Goal: Check status: Check status

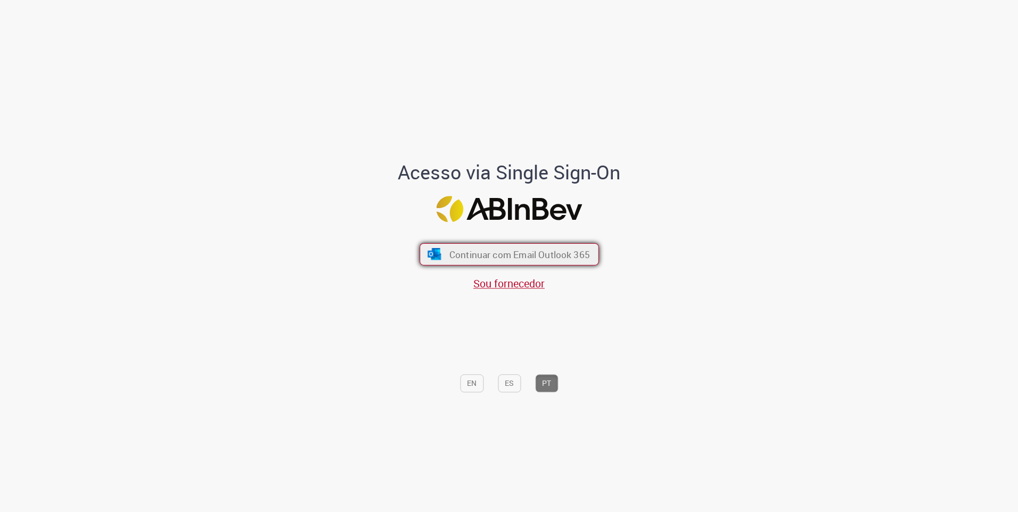
click at [471, 255] on span "Continuar com Email Outlook 365" at bounding box center [519, 254] width 141 height 12
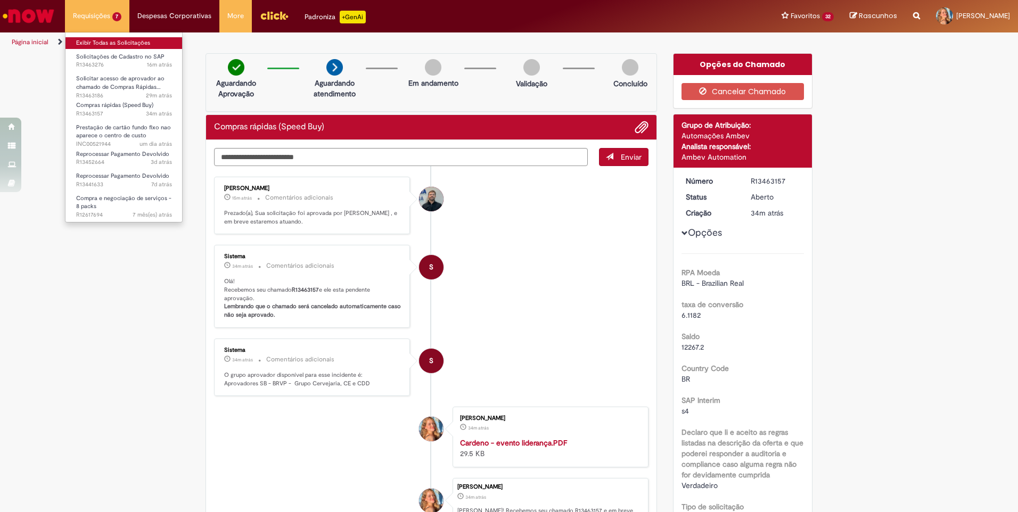
click at [91, 40] on link "Exibir Todas as Solicitações" at bounding box center [123, 43] width 117 height 12
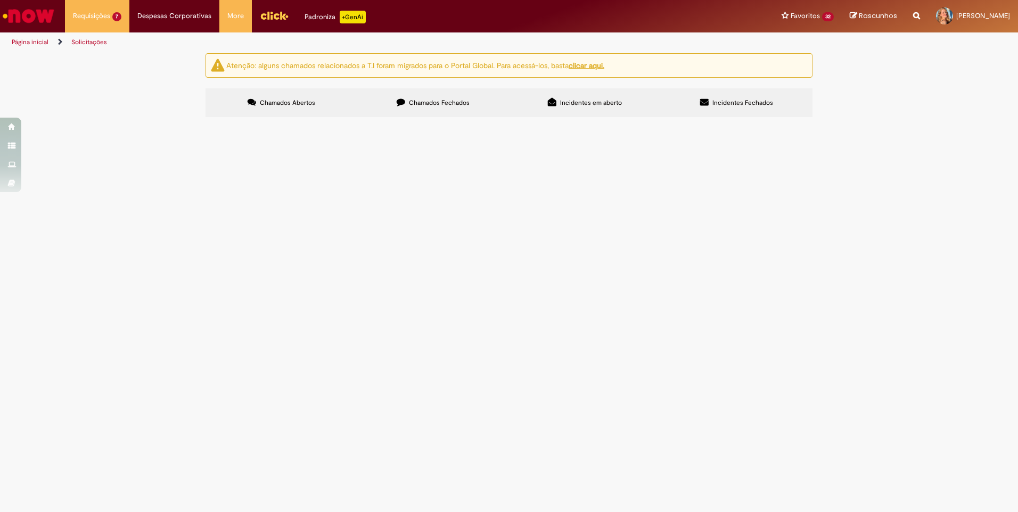
click at [0, 0] on span "Bom dia, tudo bem? poderia reprocessar o pagamento do colaborador? cod. SAP ECC…" at bounding box center [0, 0] width 0 height 0
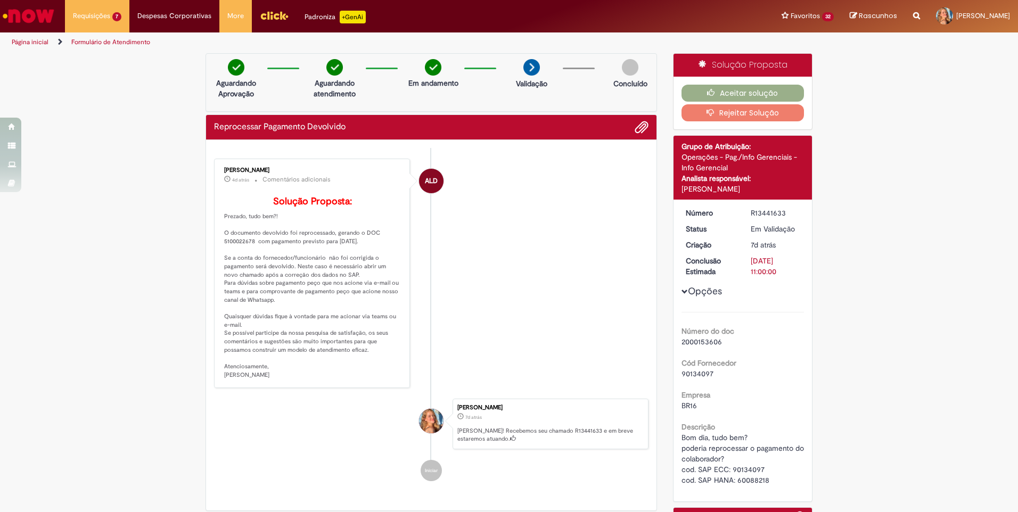
click at [755, 483] on span "Bom dia, tudo bem? poderia reprocessar o pagamento do colaborador? cod. SAP ECC…" at bounding box center [744, 459] width 125 height 52
copy span "60088218"
click at [503, 270] on li "ALD [PERSON_NAME] 4d atrás 4 dias atrás Comentários adicionais Solução Proposta:" at bounding box center [431, 273] width 434 height 229
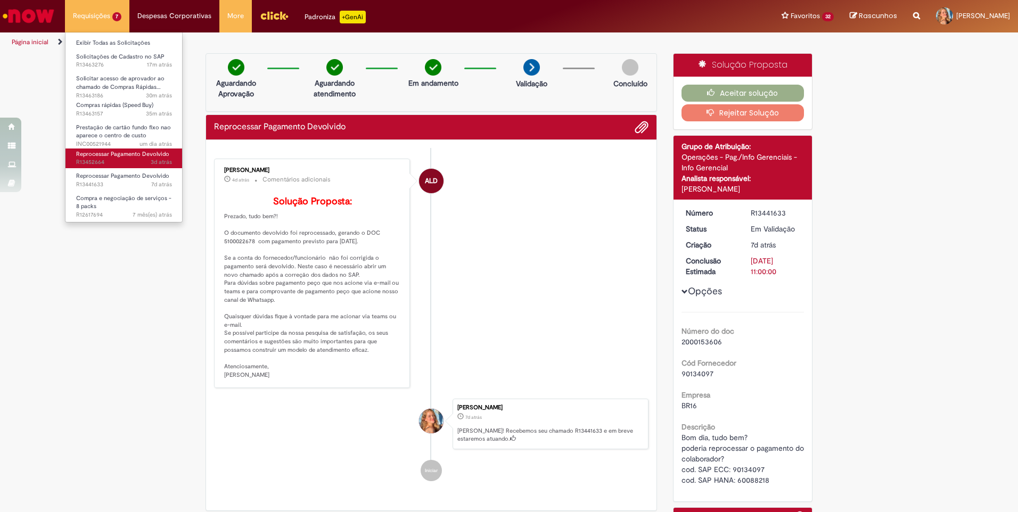
click at [107, 155] on span "Reprocessar Pagamento Devolvido" at bounding box center [122, 154] width 93 height 8
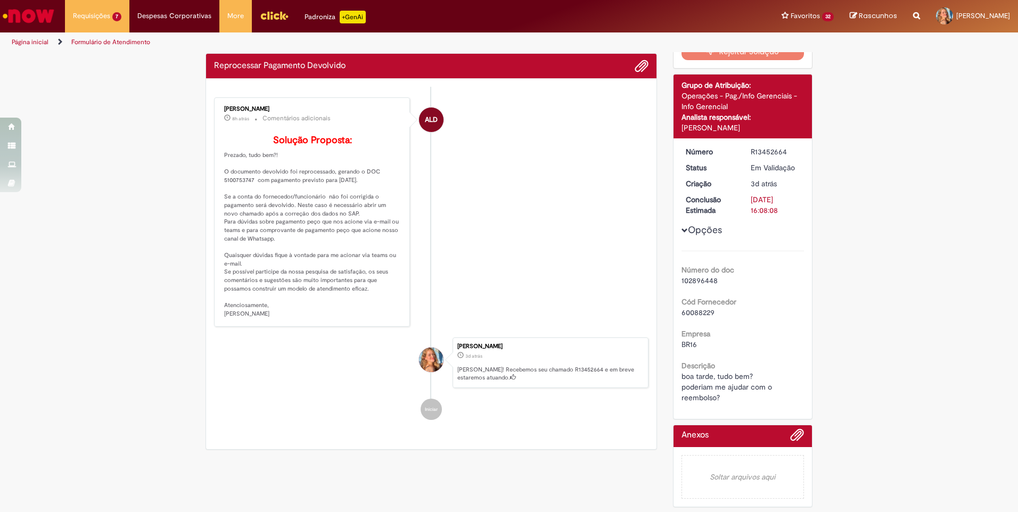
scroll to position [8, 0]
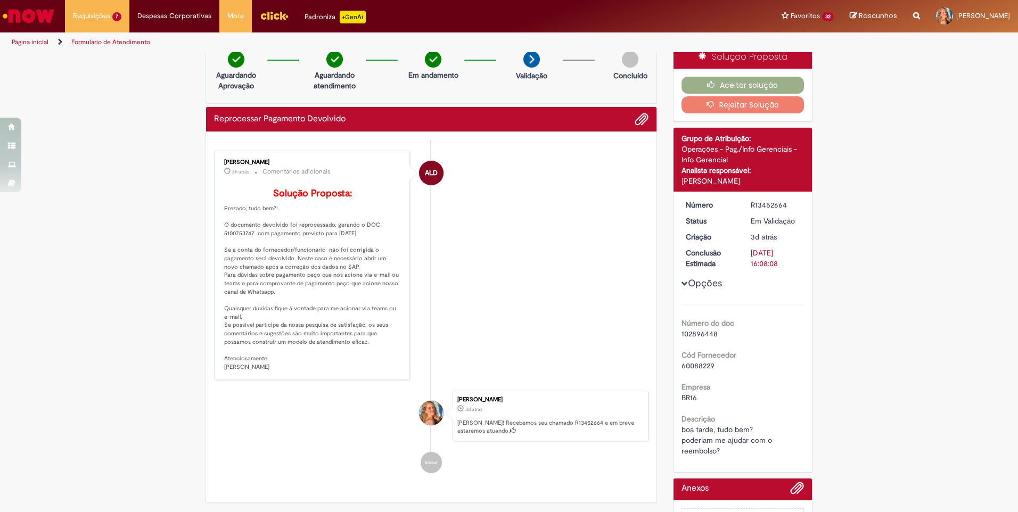
click at [552, 296] on li "ALD [PERSON_NAME] 8h atrás 8 horas atrás Comentários adicionais Solução Propost…" at bounding box center [431, 265] width 434 height 229
click at [693, 334] on span "102896448" at bounding box center [700, 334] width 36 height 10
copy span "102896448"
click at [765, 385] on div "Empresa BR16" at bounding box center [743, 391] width 123 height 24
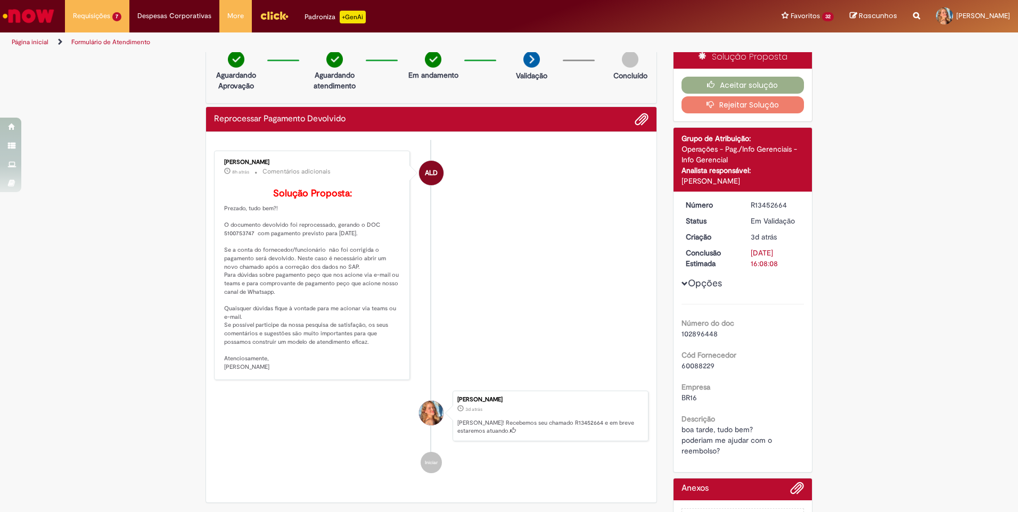
click at [701, 365] on span "60088229" at bounding box center [698, 366] width 33 height 10
copy span "60088229"
click at [593, 279] on li "ALD [PERSON_NAME] 8h atrás 8 horas atrás Comentários adicionais Solução Propost…" at bounding box center [431, 265] width 434 height 229
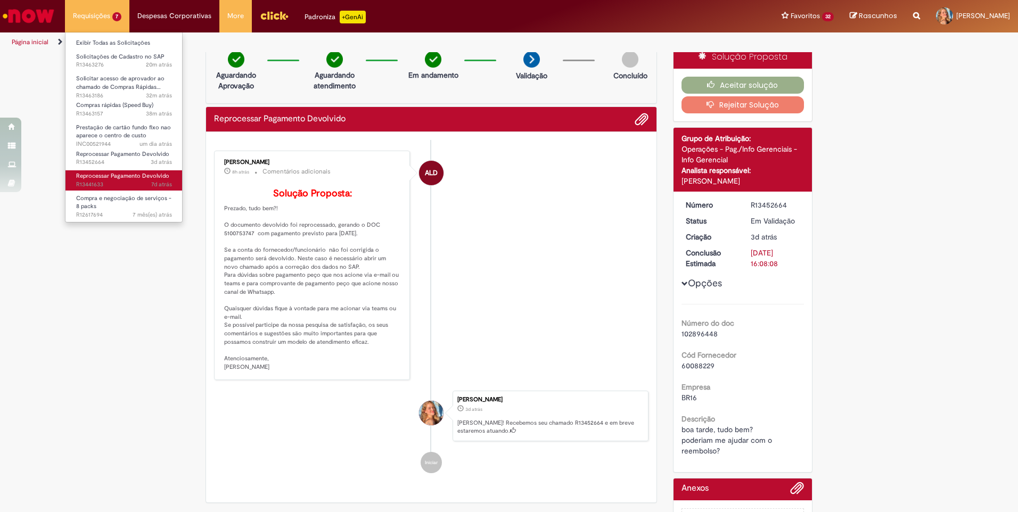
click at [130, 187] on span "7d atrás 7 dias atrás R13441633" at bounding box center [124, 185] width 96 height 9
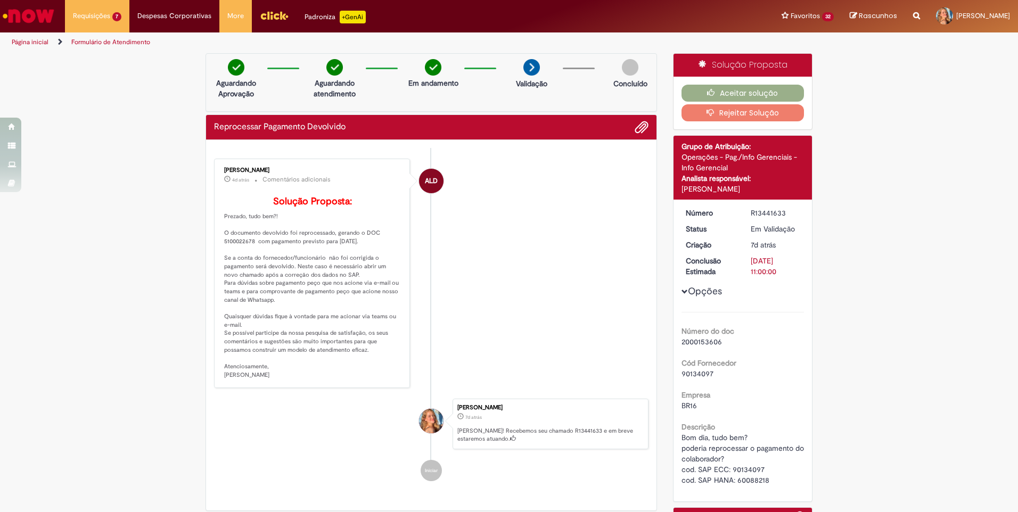
click at [699, 373] on span "90134097" at bounding box center [698, 374] width 32 height 10
copy span "90134097"
click at [240, 258] on p "Solução Proposta: Prezado, tudo bem?! O documento devolvido foi reprocessado, g…" at bounding box center [312, 287] width 177 height 183
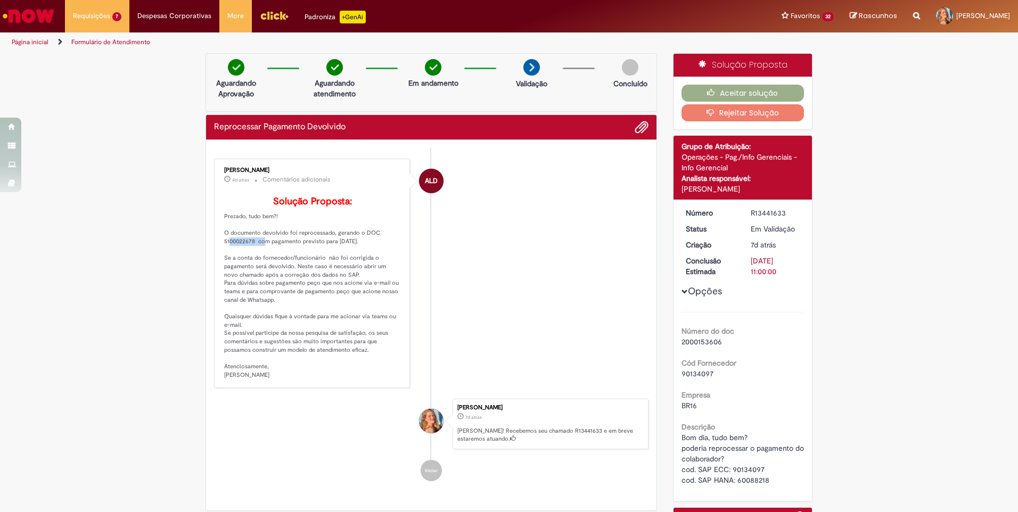
click at [240, 258] on p "Solução Proposta: Prezado, tudo bem?! O documento devolvido foi reprocessado, g…" at bounding box center [312, 287] width 177 height 183
copy p "5100022678"
click at [691, 345] on span "2000153606" at bounding box center [702, 342] width 40 height 10
copy span "2000153606"
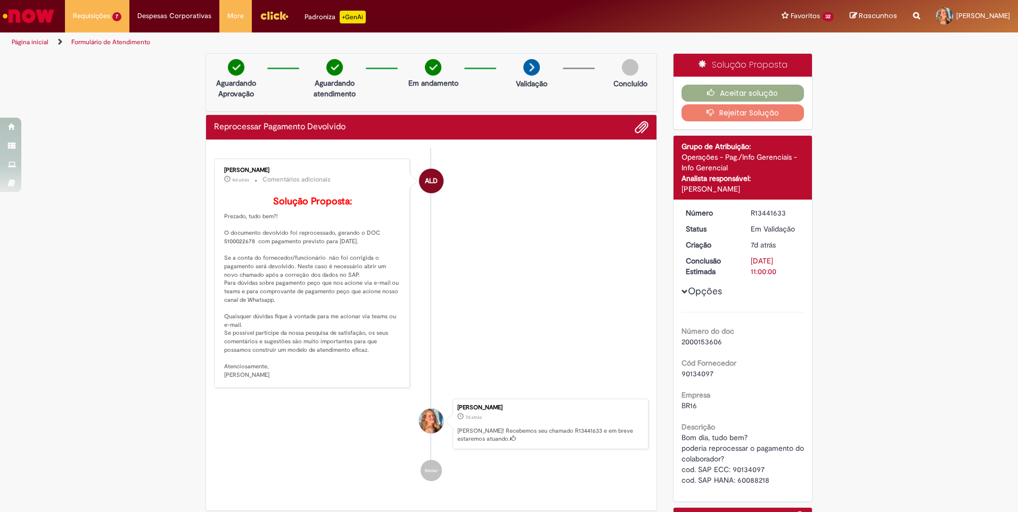
click at [524, 273] on li "ALD [PERSON_NAME] 4d atrás 4 dias atrás Comentários adicionais Solução Proposta:" at bounding box center [431, 273] width 434 height 229
click at [229, 258] on p "Solução Proposta: Prezado, tudo bem?! O documento devolvido foi reprocessado, g…" at bounding box center [312, 287] width 177 height 183
copy p "5100022678"
click at [757, 382] on div "Número do doc 2000153606 Cód Fornecedor 90134097 Empresa BR16 Descrição Bom dia…" at bounding box center [743, 399] width 123 height 174
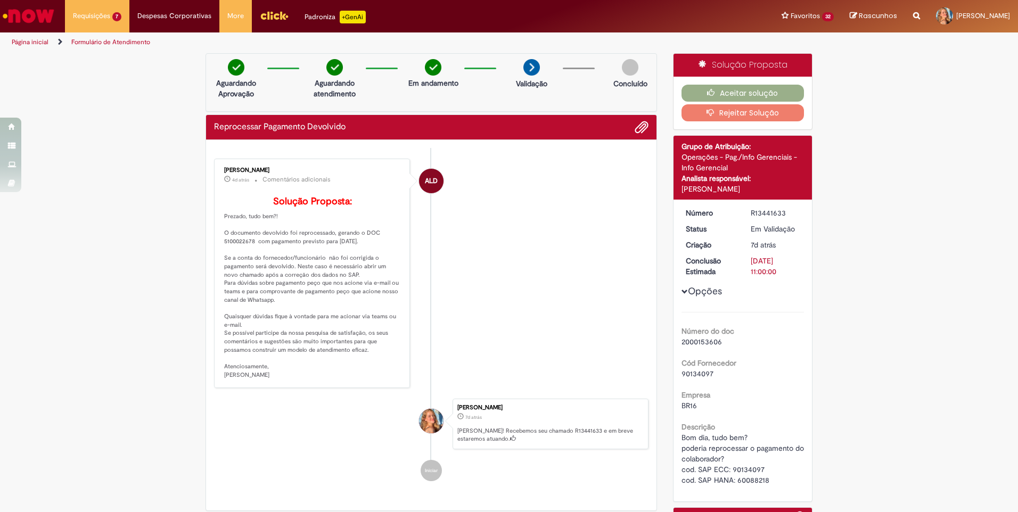
click at [759, 481] on span "Bom dia, tudo bem? poderia reprocessar o pagamento do colaborador? cod. SAP ECC…" at bounding box center [744, 459] width 125 height 52
copy span "60088218"
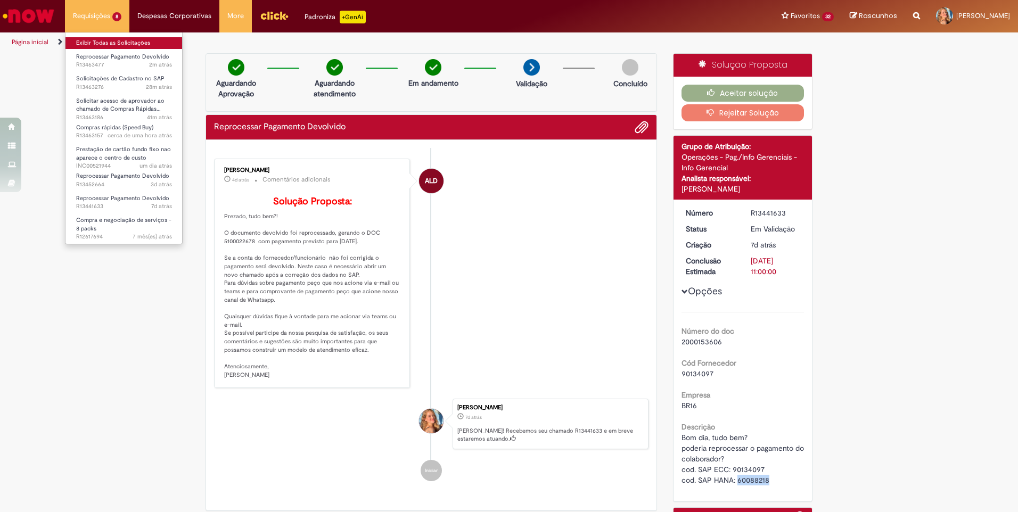
click at [91, 44] on link "Exibir Todas as Solicitações" at bounding box center [123, 43] width 117 height 12
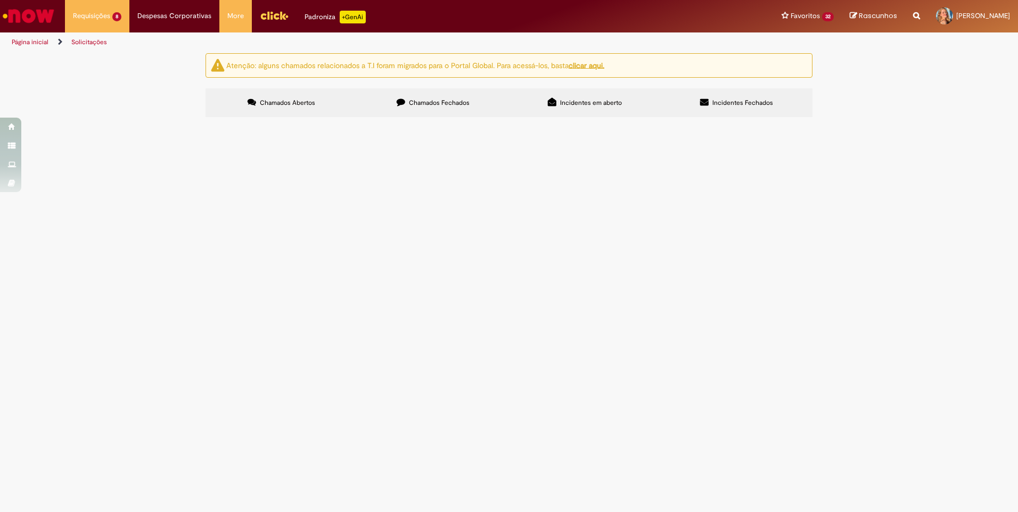
click at [892, 120] on div "Atenção: alguns chamados relacionados a T.I foram migrados para o Portal Global…" at bounding box center [509, 86] width 1018 height 67
click at [272, 462] on main "Solicitações Atenção: alguns chamados relacionados a T.I foram migrados para o …" at bounding box center [509, 283] width 1018 height 460
